Goal: Task Accomplishment & Management: Complete application form

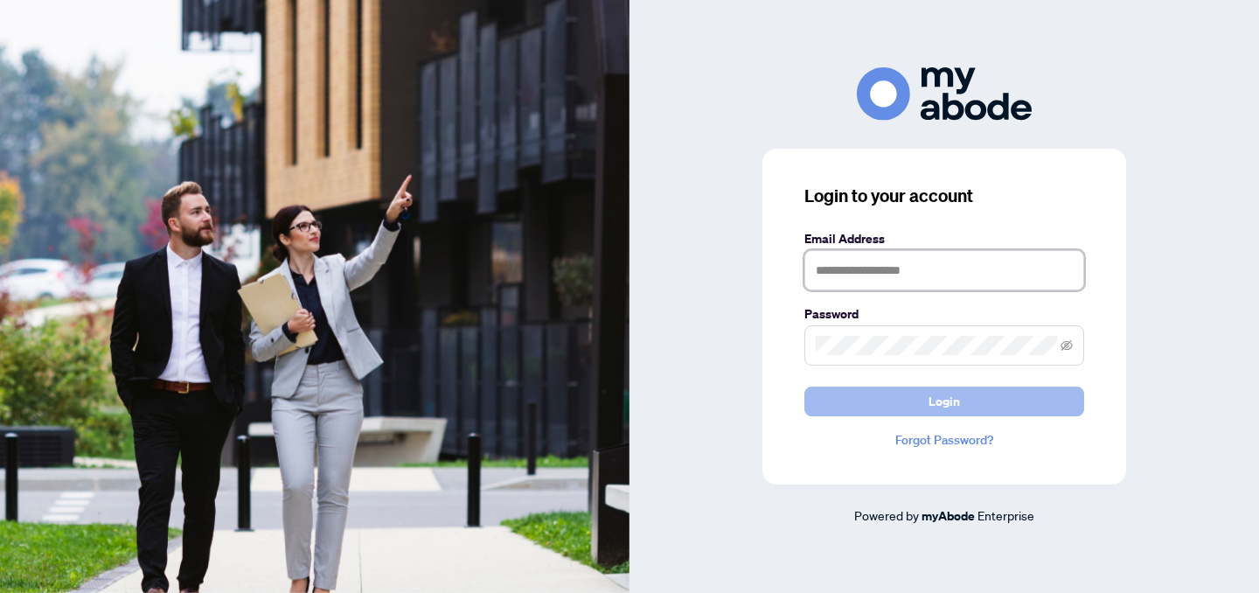
type input "**********"
click at [902, 400] on button "Login" at bounding box center [944, 402] width 280 height 30
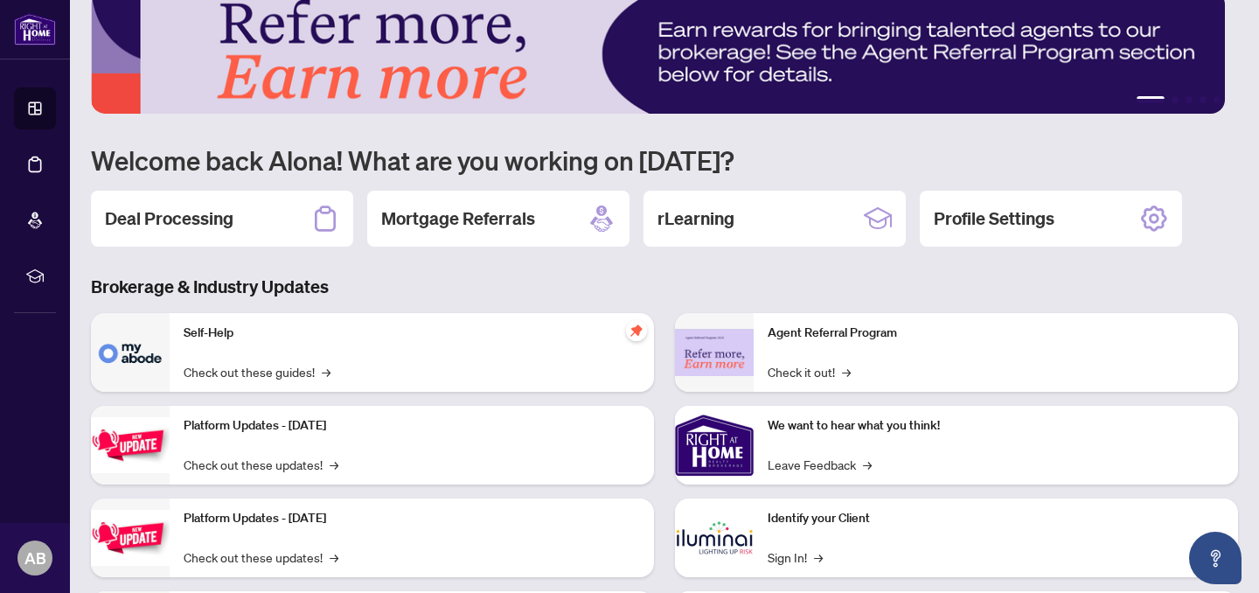
scroll to position [31, 0]
click at [244, 215] on div "Deal Processing" at bounding box center [222, 219] width 262 height 56
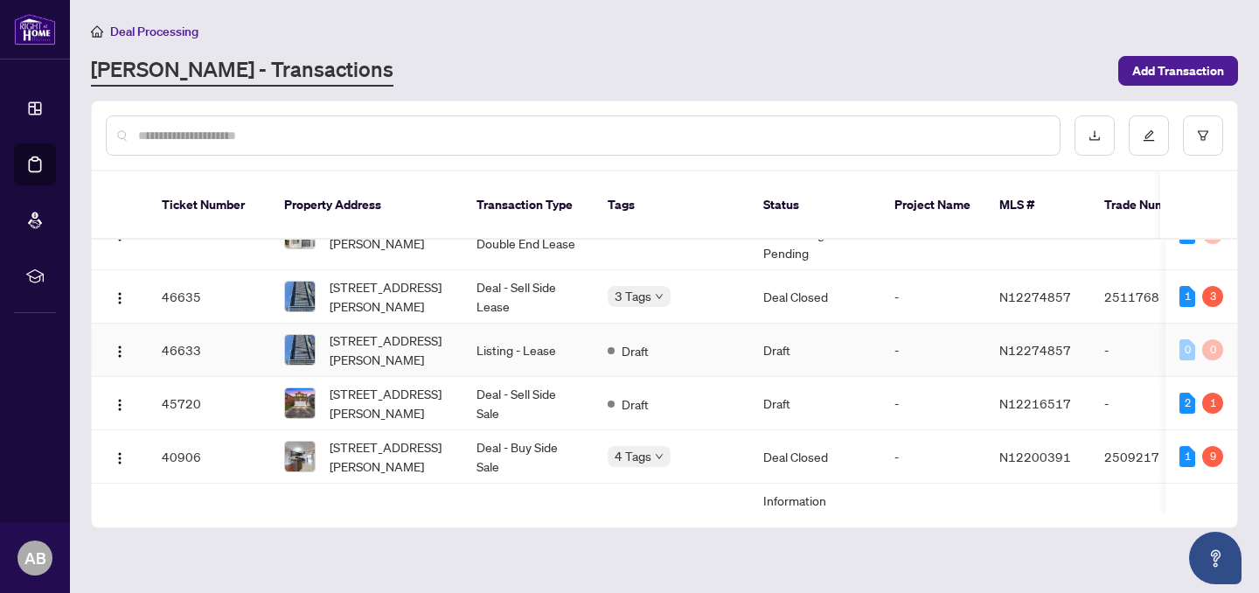
scroll to position [44, 0]
click at [823, 413] on td "Draft" at bounding box center [814, 401] width 131 height 53
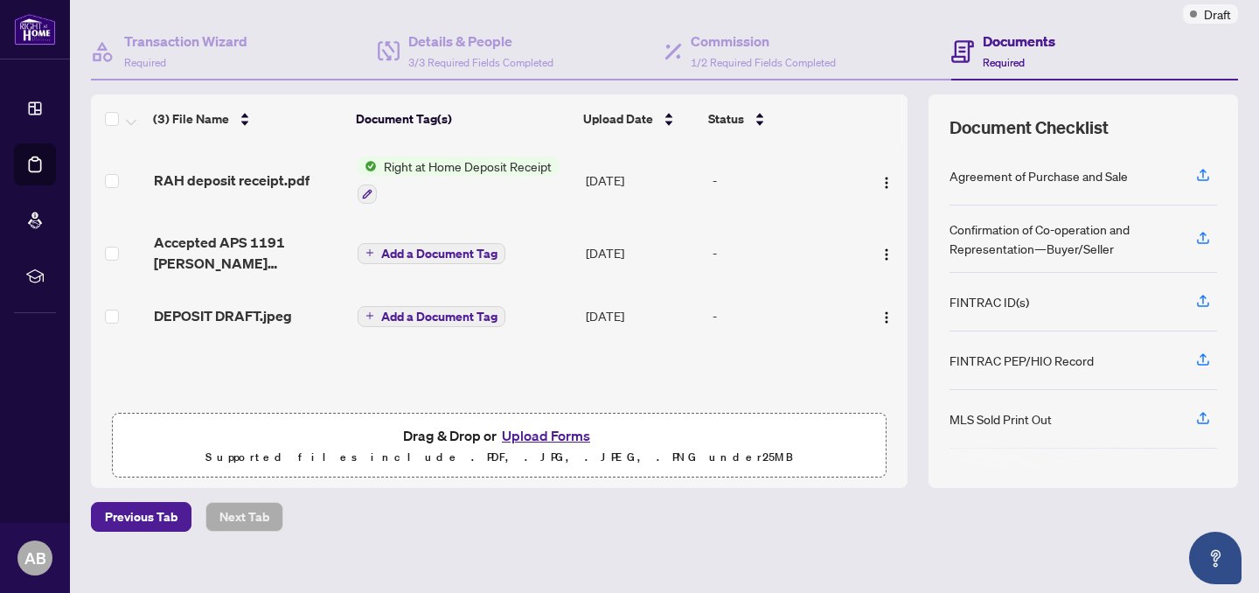
scroll to position [157, 0]
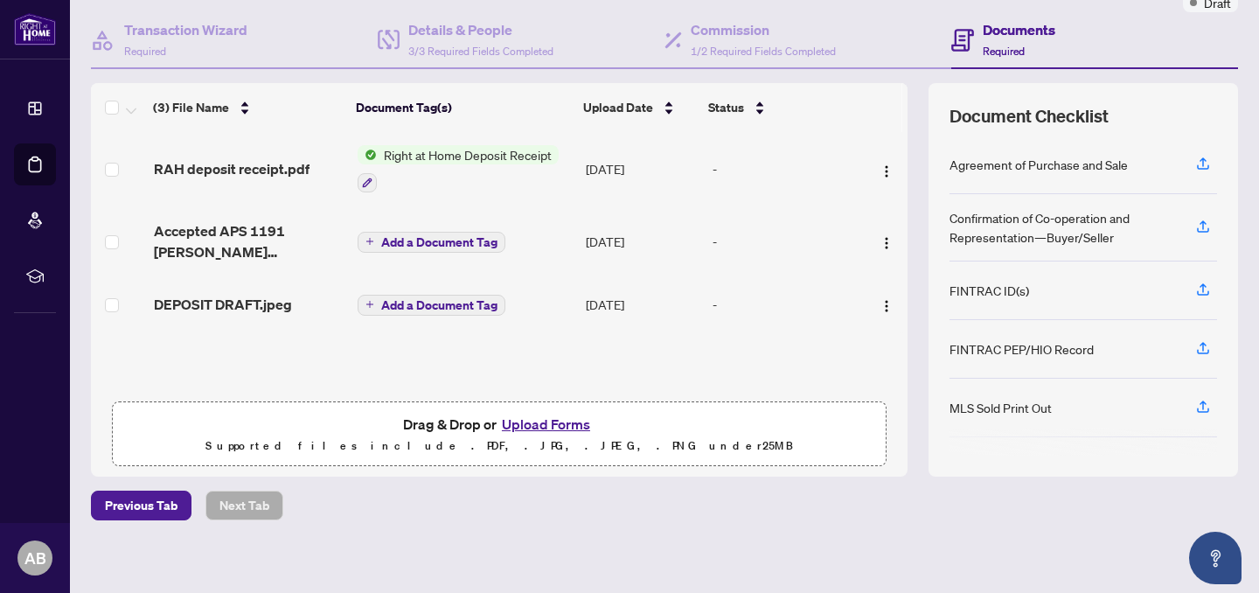
click at [541, 428] on button "Upload Forms" at bounding box center [546, 424] width 99 height 23
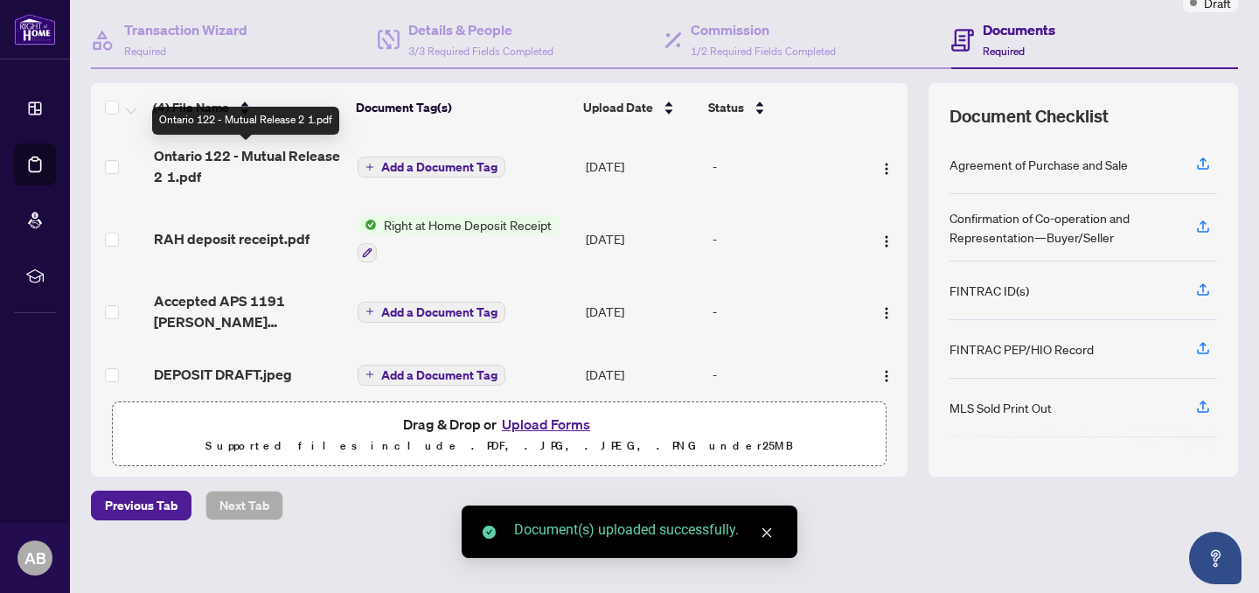
click at [225, 171] on span "Ontario 122 - Mutual Release 2 1.pdf" at bounding box center [249, 166] width 190 height 42
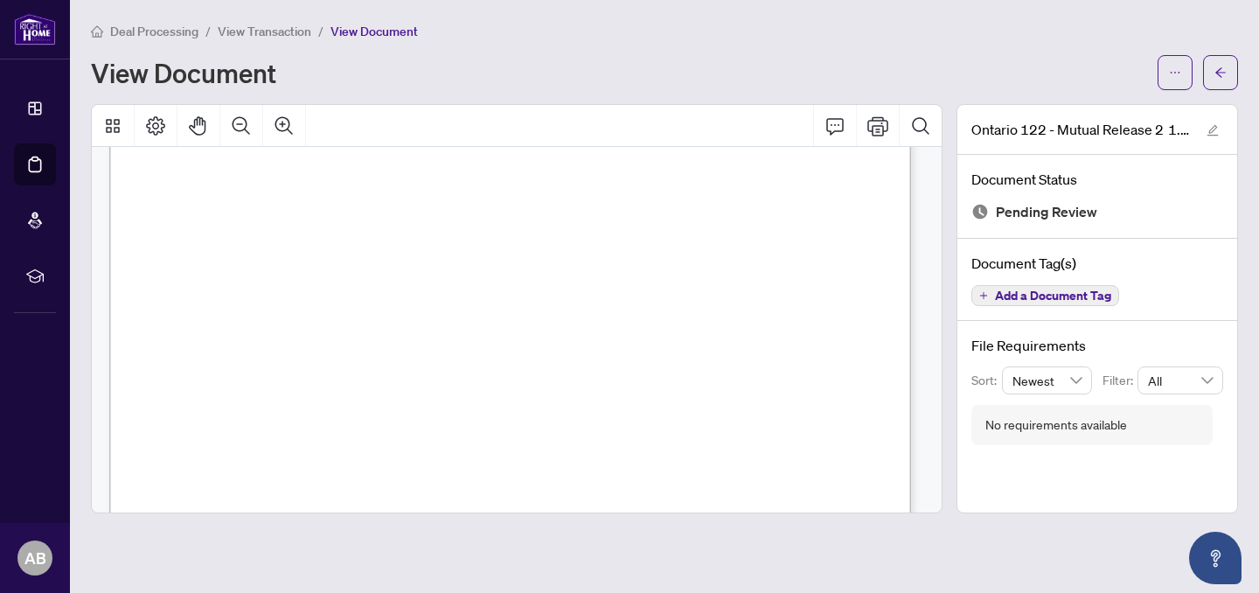
scroll to position [539, 0]
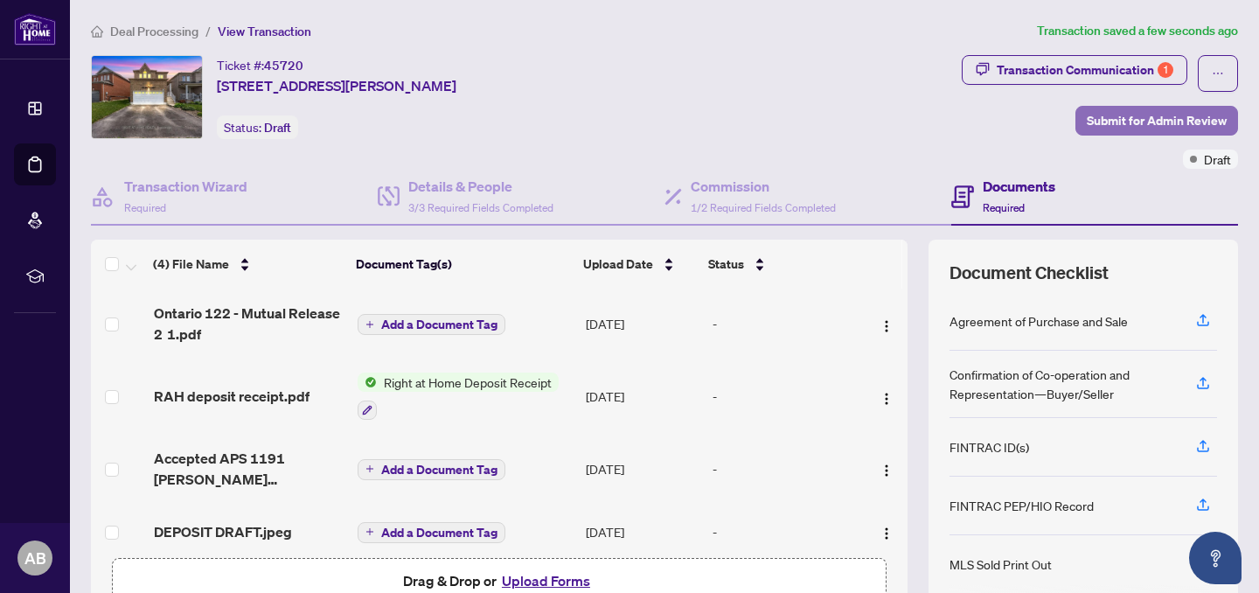
click at [1146, 122] on span "Submit for Admin Review" at bounding box center [1157, 121] width 140 height 28
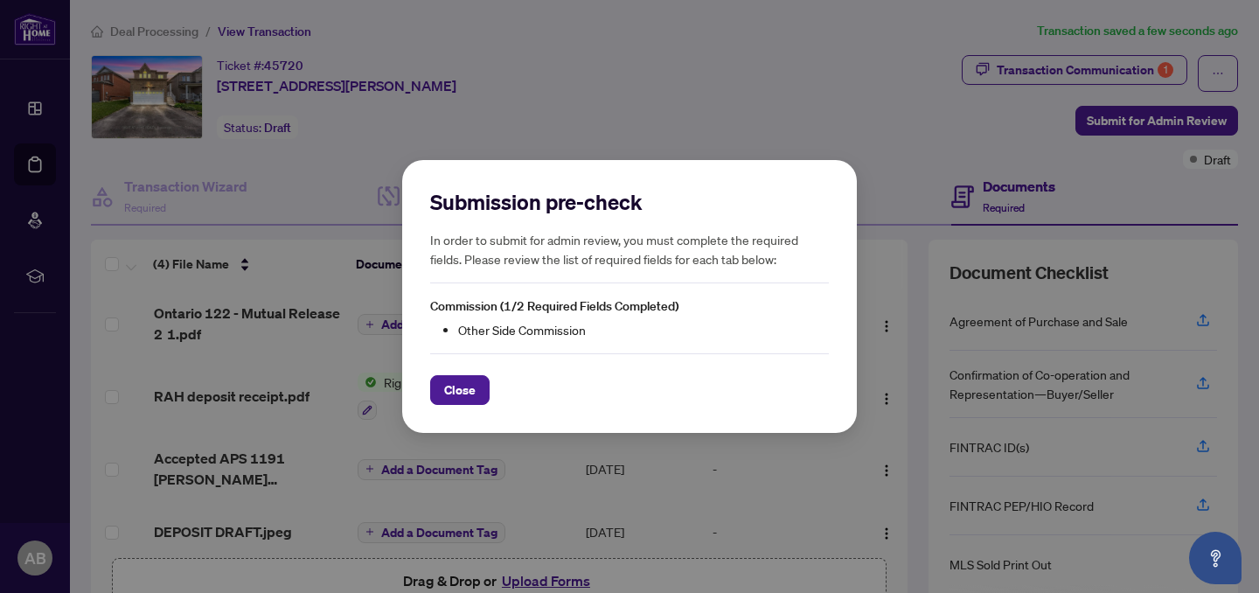
click at [456, 395] on span "Close" at bounding box center [459, 390] width 31 height 28
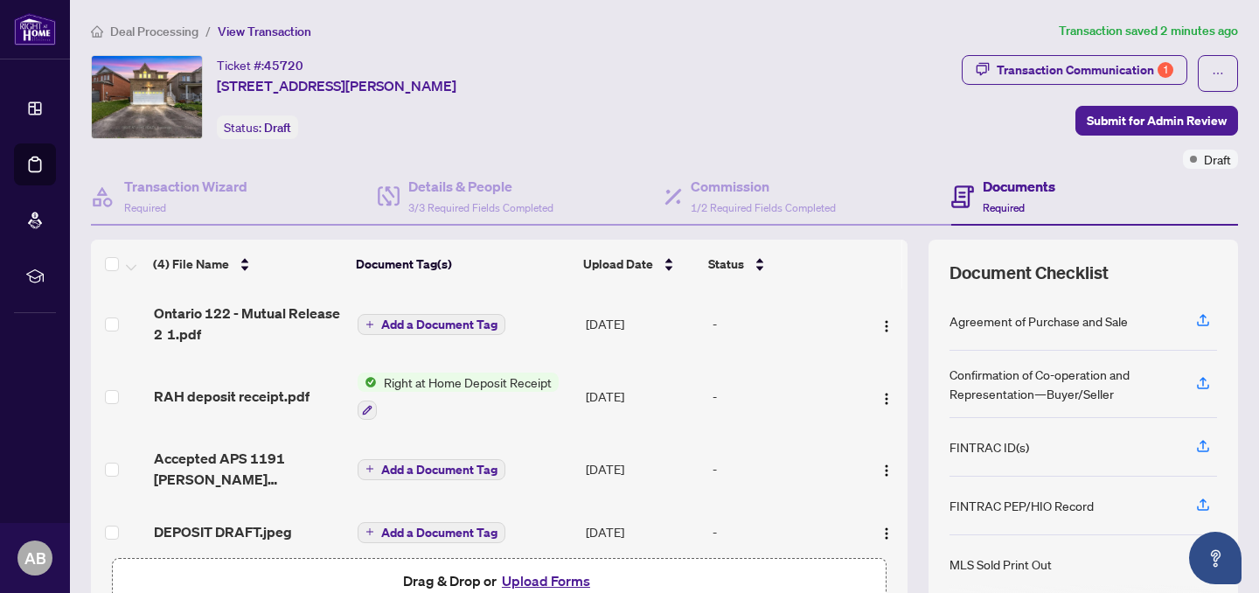
click at [852, 105] on div "Ticket #: 45720 [STREET_ADDRESS][PERSON_NAME] Status: Draft" at bounding box center [523, 97] width 864 height 84
click at [1160, 125] on span "Submit for Admin Review" at bounding box center [1157, 121] width 140 height 28
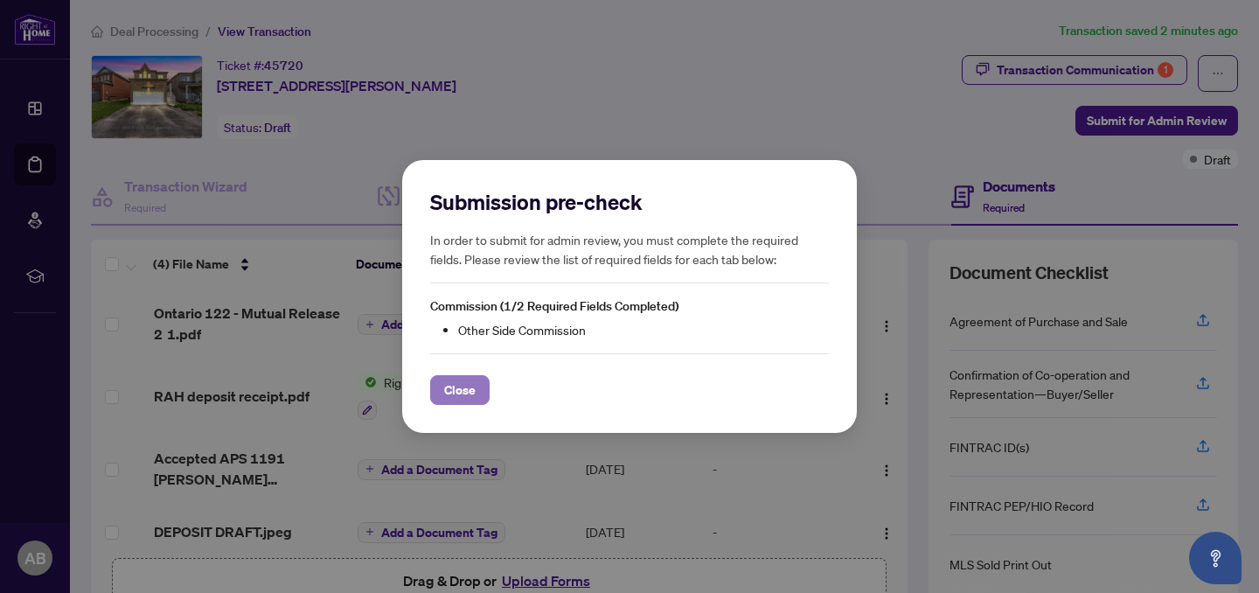
click at [460, 389] on span "Close" at bounding box center [459, 390] width 31 height 28
